Goal: Transaction & Acquisition: Purchase product/service

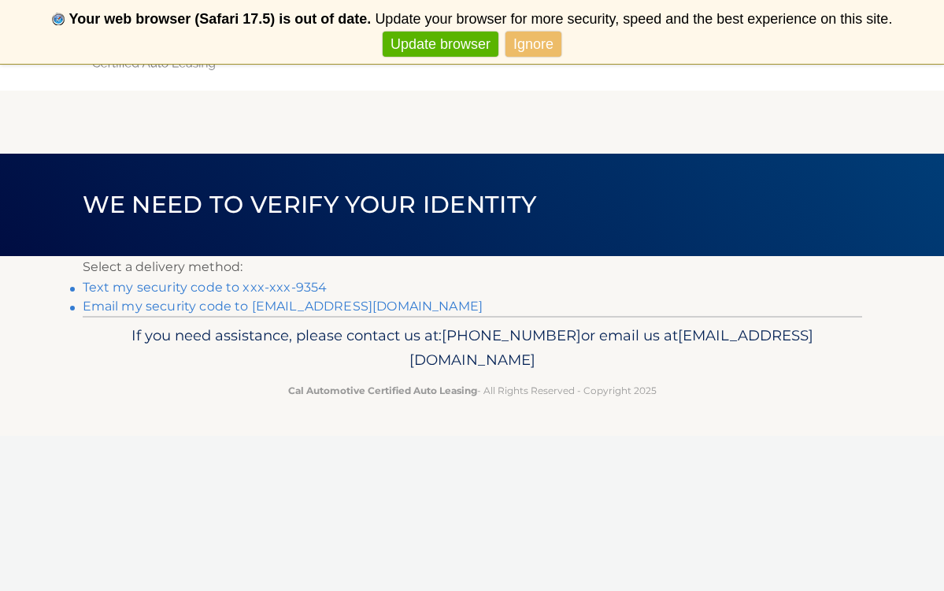
click at [194, 287] on link "Text my security code to xxx-xxx-9354" at bounding box center [205, 287] width 245 height 15
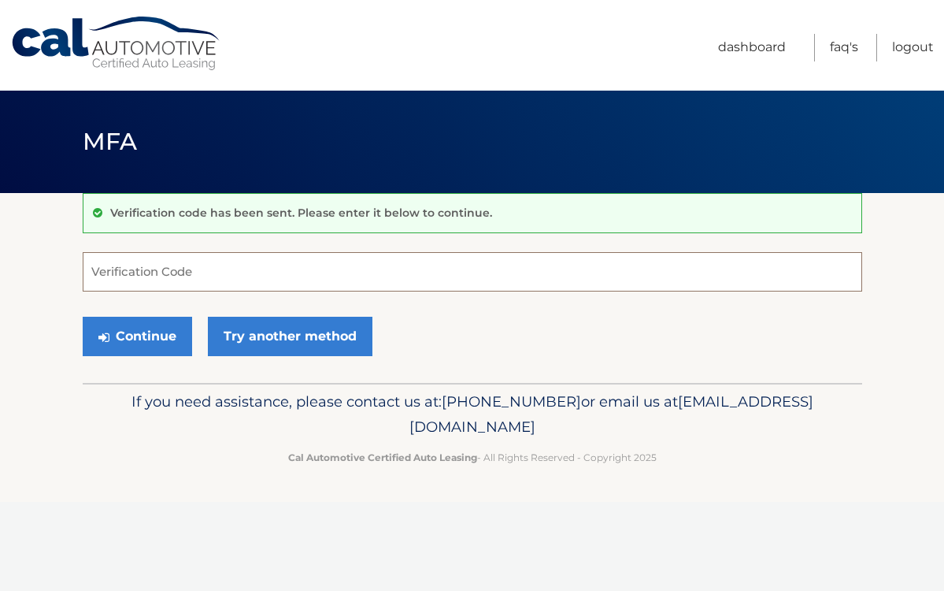
click at [158, 274] on input "Verification Code" at bounding box center [473, 271] width 780 height 39
type input "951716"
click at [160, 329] on button "Continue" at bounding box center [137, 336] width 109 height 39
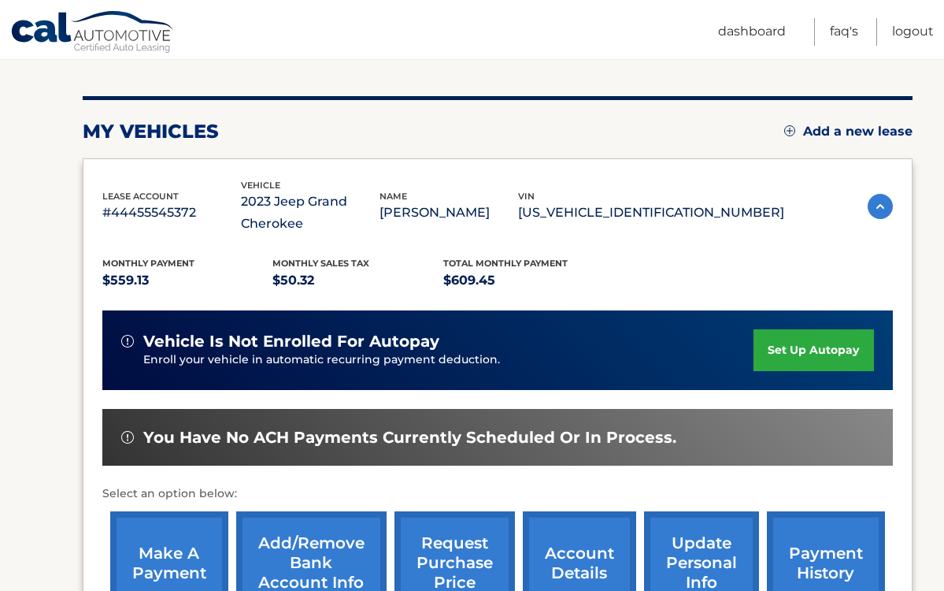
scroll to position [170, 0]
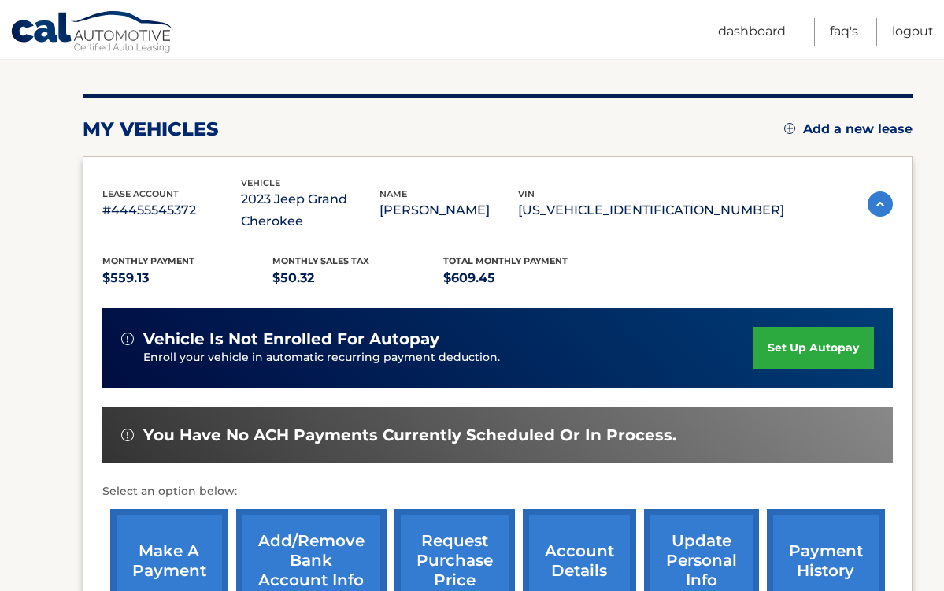
click at [169, 541] on link "make a payment" at bounding box center [169, 560] width 118 height 103
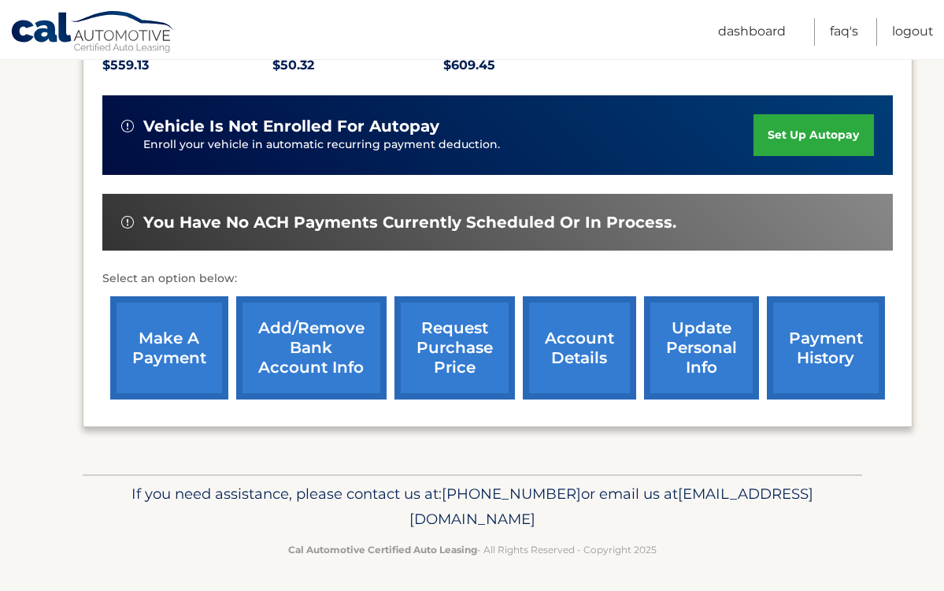
scroll to position [382, 0]
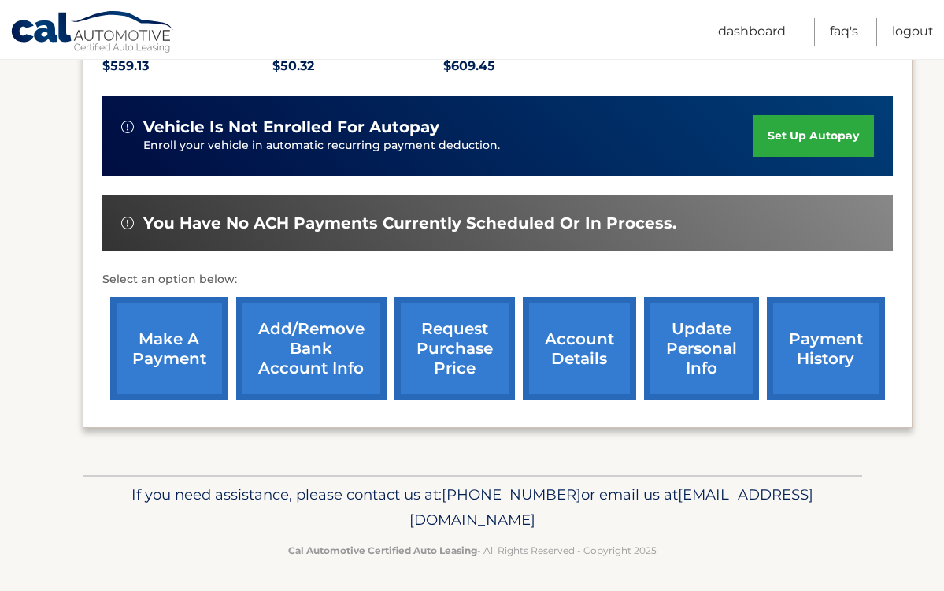
click at [172, 338] on link "make a payment" at bounding box center [169, 348] width 118 height 103
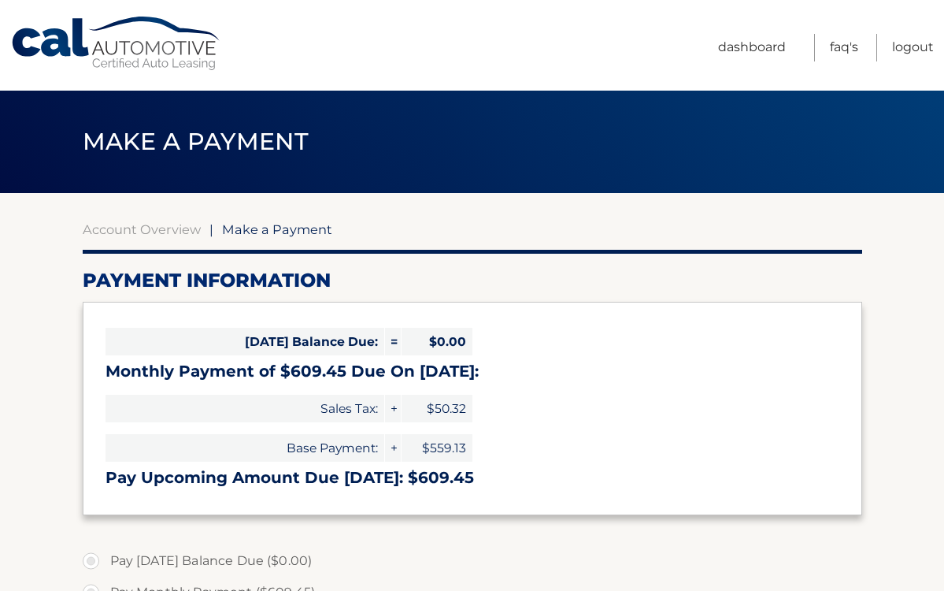
select select "ZTJiNDk1NmQtNTUzZS00ZWRkLWI2ZGItM2FmZmIyYzE0Nzlj"
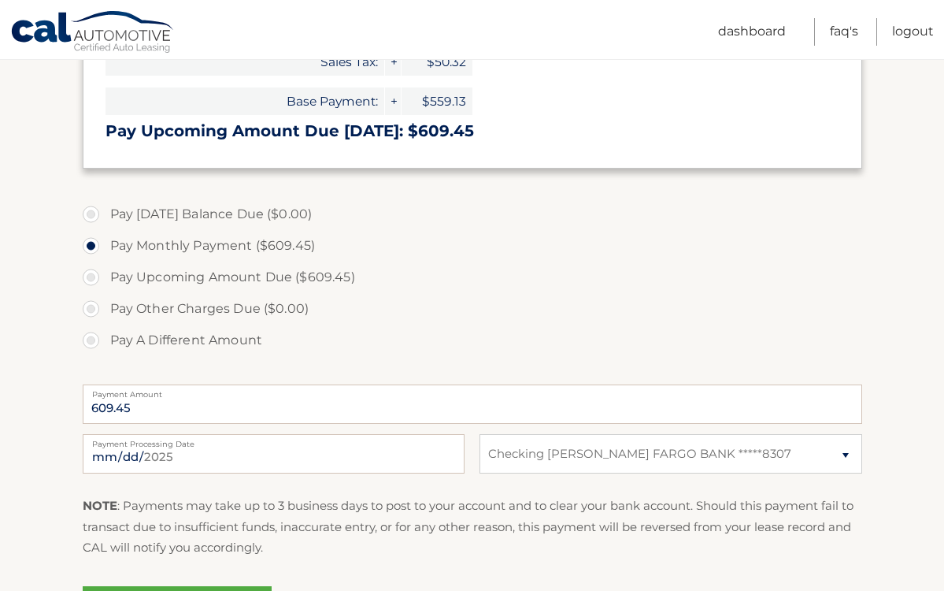
scroll to position [362, 0]
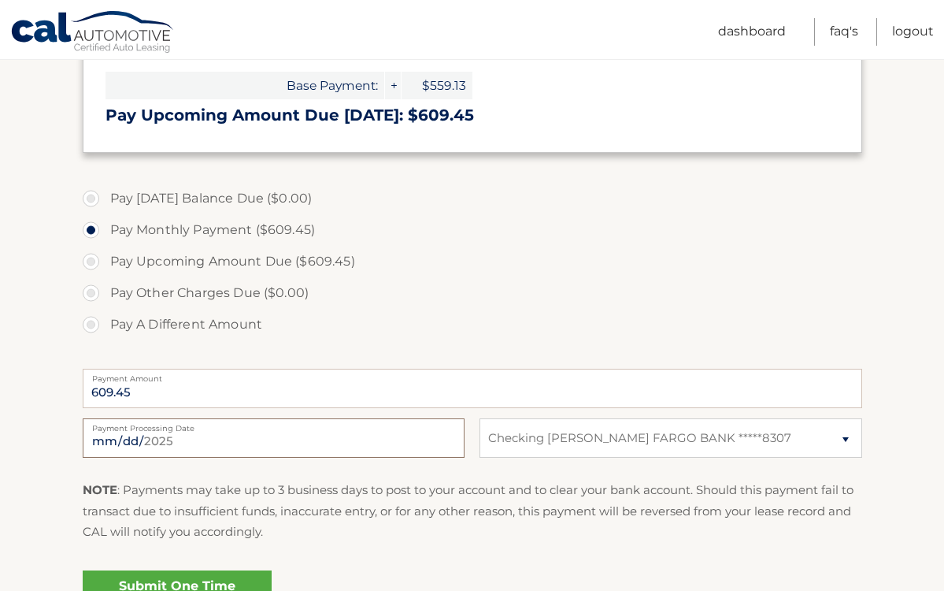
click at [194, 436] on input "2025-08-15" at bounding box center [274, 437] width 382 height 39
type input "2025-08-29"
click at [463, 271] on label "Pay Upcoming Amount Due ($609.45)" at bounding box center [473, 261] width 780 height 31
click at [105, 271] on input "Pay Upcoming Amount Due ($609.45)" at bounding box center [97, 258] width 16 height 25
radio input "true"
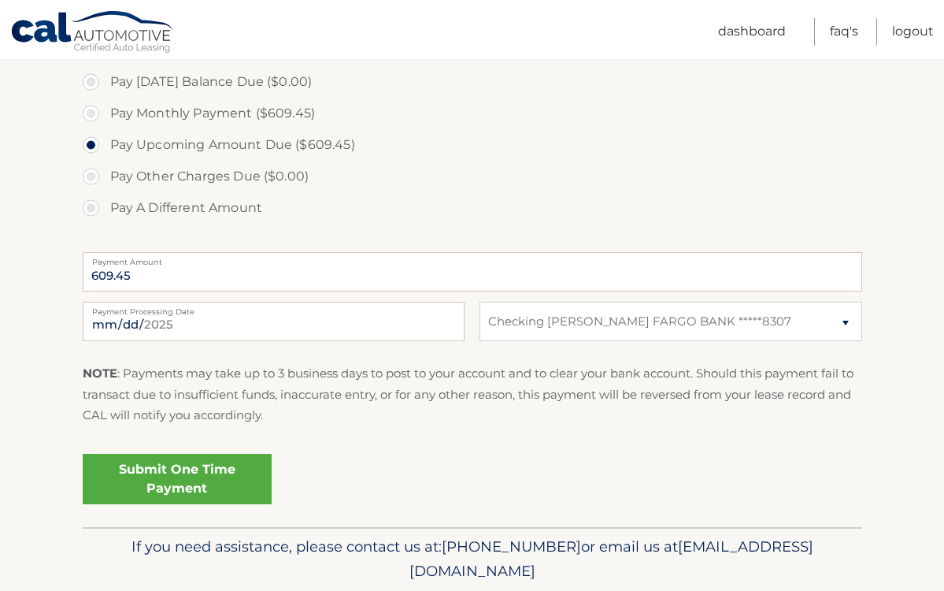
scroll to position [498, 0]
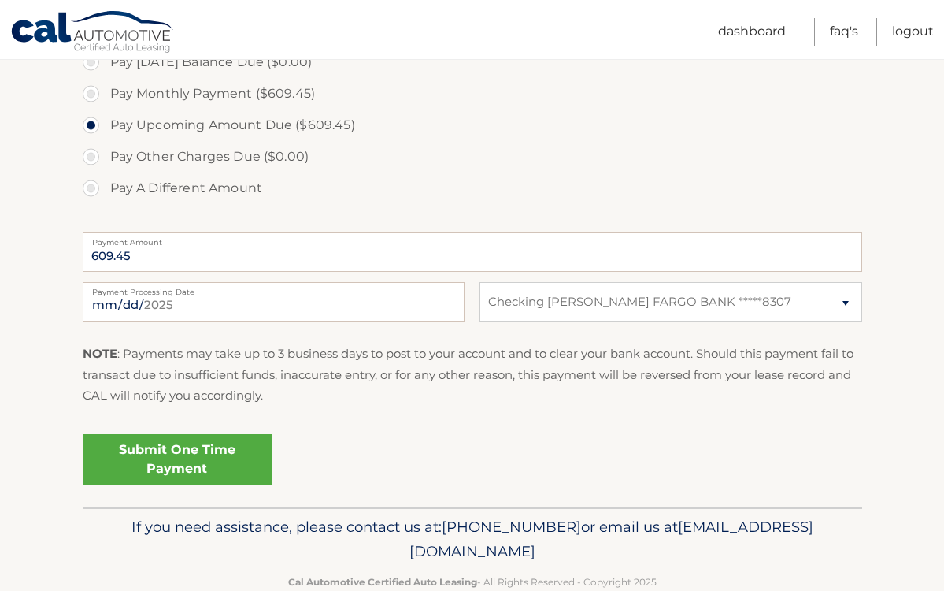
click at [180, 450] on link "Submit One Time Payment" at bounding box center [177, 459] width 189 height 50
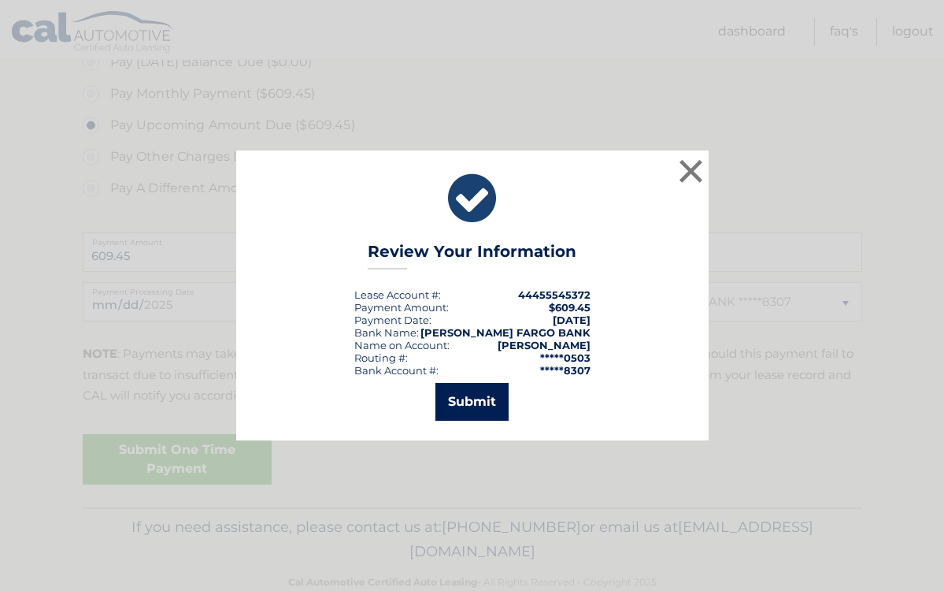
click at [482, 398] on button "Submit" at bounding box center [471, 402] width 73 height 38
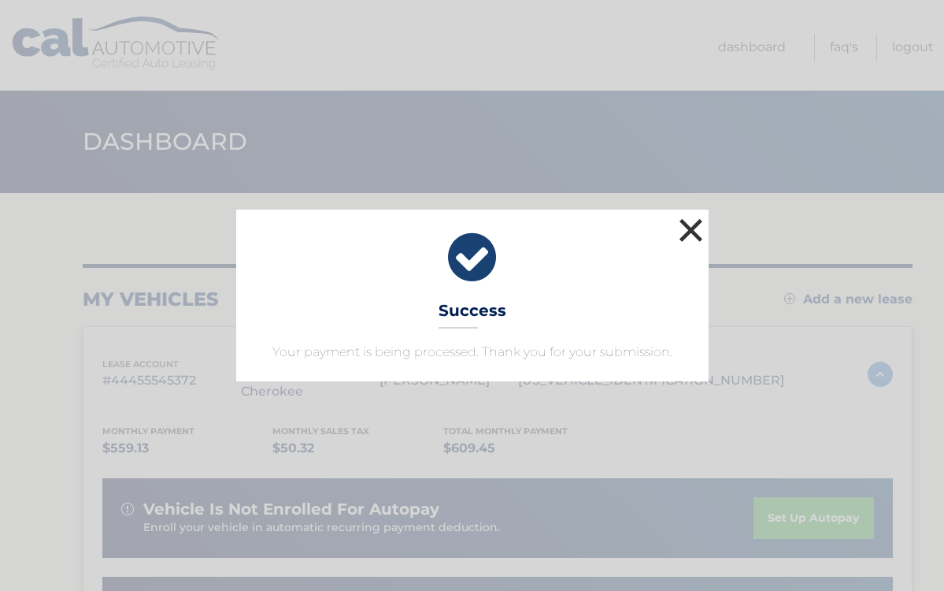
click at [692, 233] on button "×" at bounding box center [691, 229] width 31 height 31
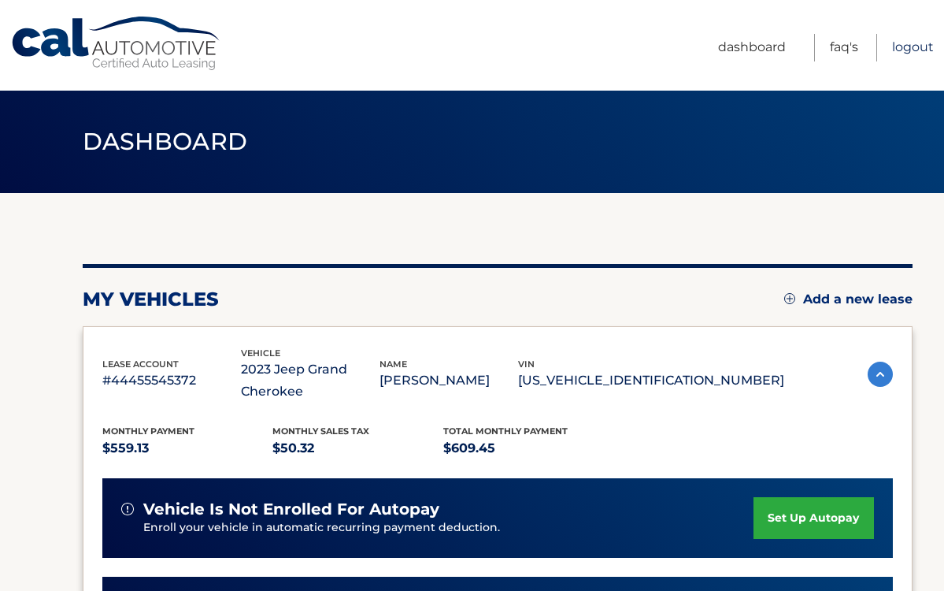
click at [909, 49] on link "Logout" at bounding box center [913, 48] width 42 height 28
